Goal: Information Seeking & Learning: Compare options

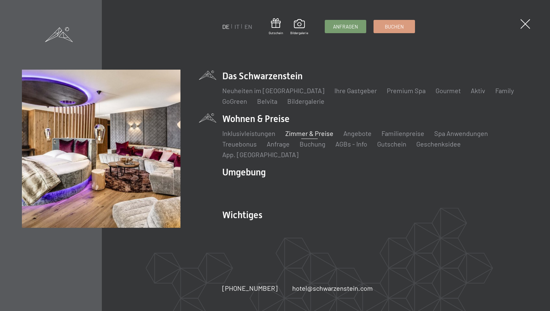
click at [297, 137] on link "Zimmer & Preise" at bounding box center [309, 133] width 48 height 8
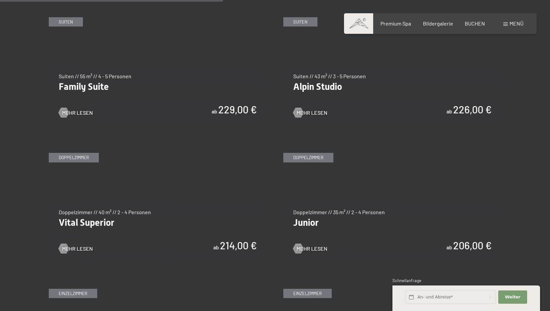
scroll to position [844, 0]
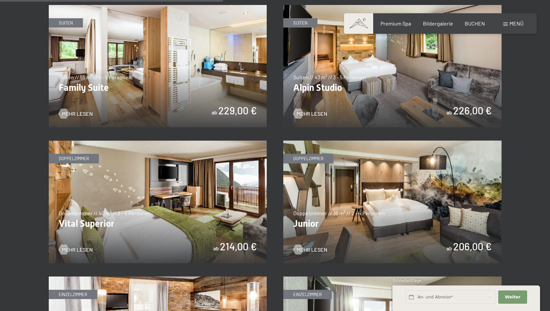
click at [135, 185] on img at bounding box center [158, 202] width 218 height 123
click at [373, 194] on img at bounding box center [392, 202] width 218 height 123
click at [119, 205] on img at bounding box center [158, 202] width 218 height 123
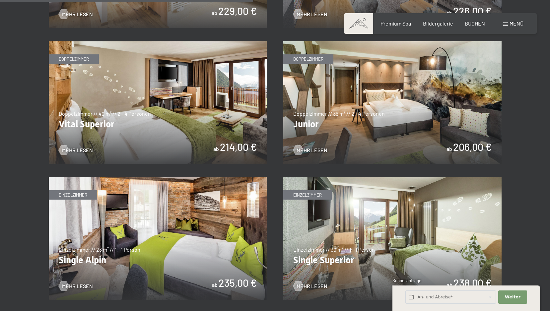
scroll to position [939, 0]
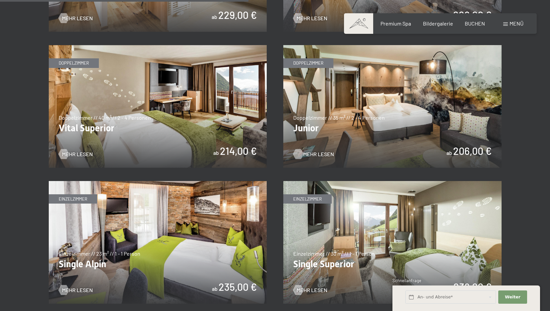
click at [305, 154] on span "Mehr Lesen" at bounding box center [318, 153] width 31 height 7
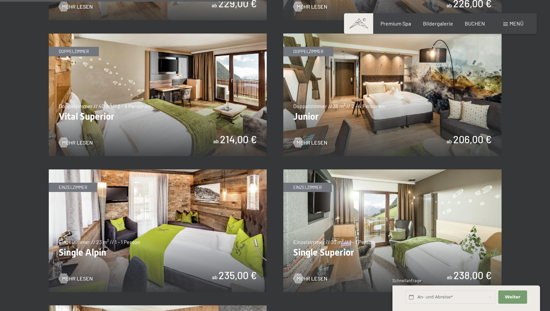
scroll to position [948, 0]
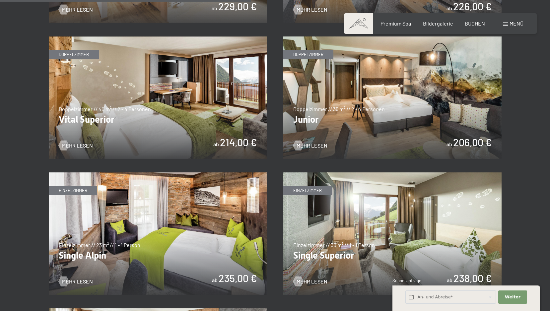
click at [162, 116] on img at bounding box center [158, 97] width 218 height 123
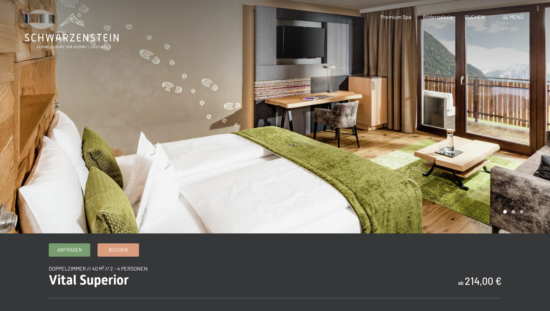
click at [468, 132] on div at bounding box center [412, 116] width 275 height 233
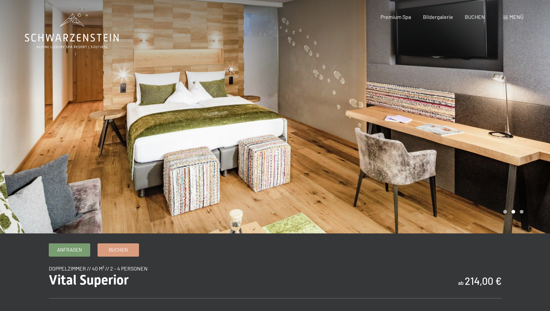
click at [468, 132] on div at bounding box center [412, 116] width 275 height 233
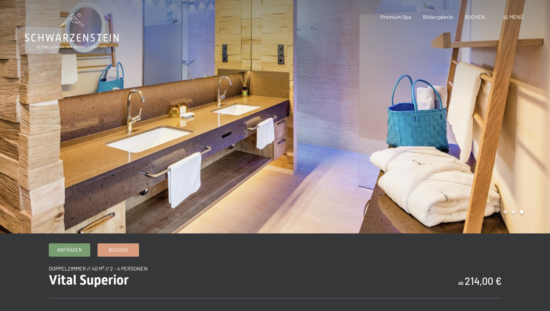
click at [468, 132] on div at bounding box center [412, 116] width 275 height 233
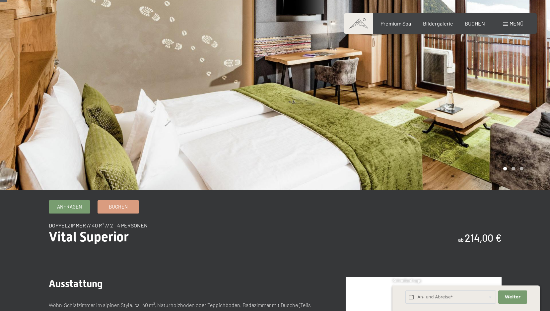
scroll to position [9, 0]
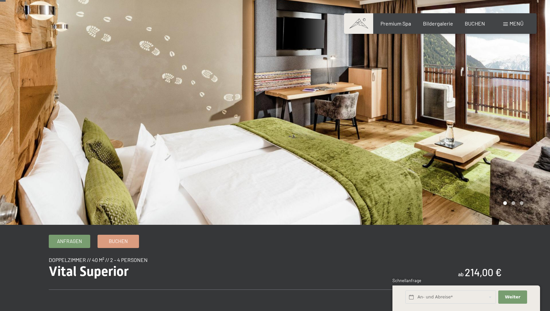
click at [498, 118] on div at bounding box center [412, 107] width 275 height 233
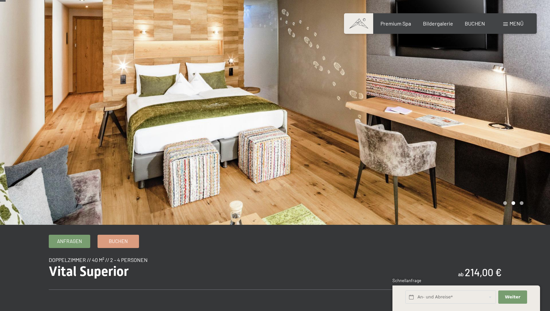
click at [498, 118] on div at bounding box center [412, 107] width 275 height 233
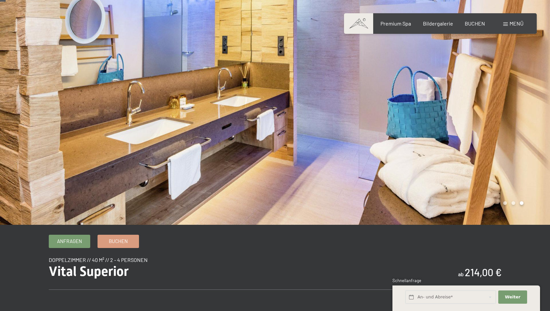
click at [498, 118] on div at bounding box center [412, 107] width 275 height 233
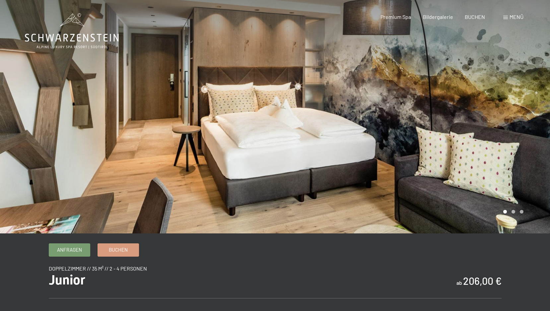
click at [400, 130] on div at bounding box center [412, 116] width 275 height 233
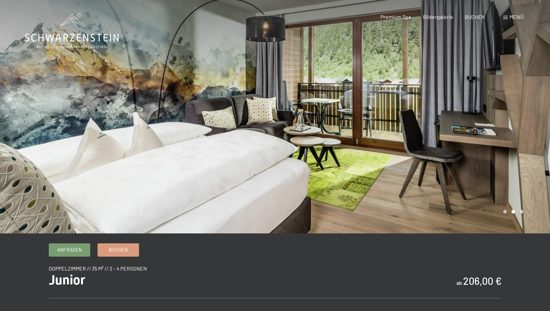
click at [400, 130] on div at bounding box center [412, 116] width 275 height 233
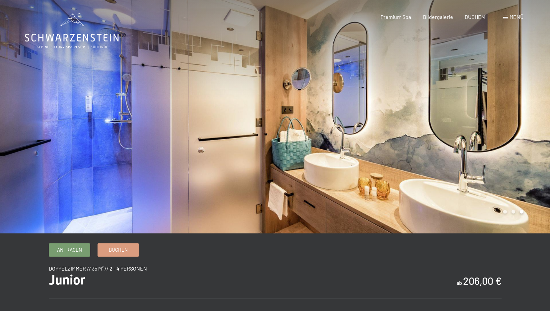
click at [400, 130] on div at bounding box center [412, 116] width 275 height 233
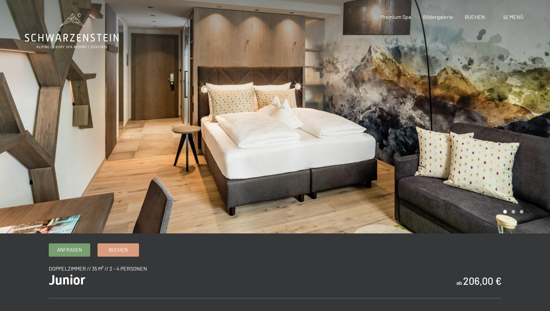
click at [383, 83] on div at bounding box center [412, 116] width 275 height 233
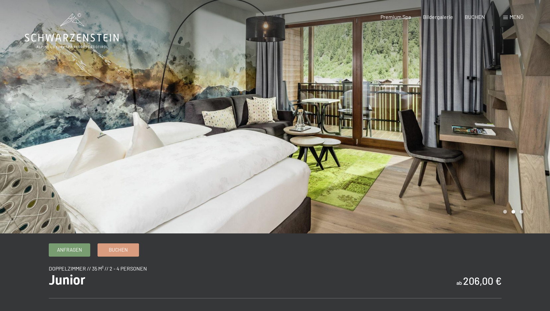
click at [383, 83] on div at bounding box center [412, 116] width 275 height 233
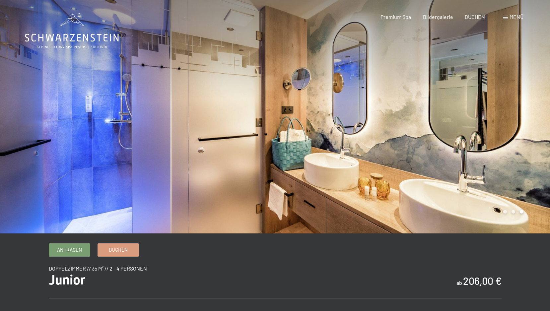
click at [383, 83] on div at bounding box center [412, 116] width 275 height 233
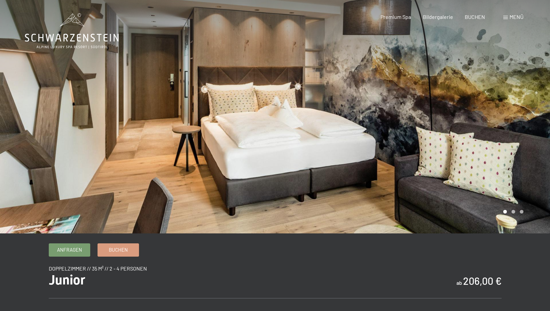
click at [383, 83] on div at bounding box center [412, 116] width 275 height 233
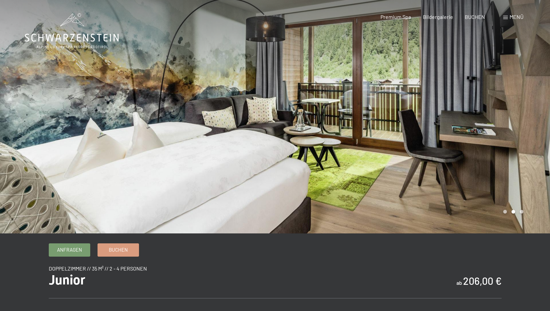
click at [383, 83] on div at bounding box center [412, 116] width 275 height 233
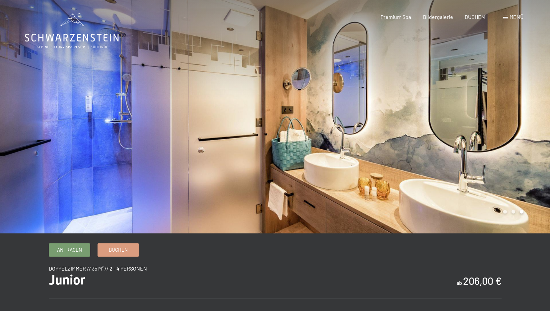
click at [383, 83] on div at bounding box center [412, 116] width 275 height 233
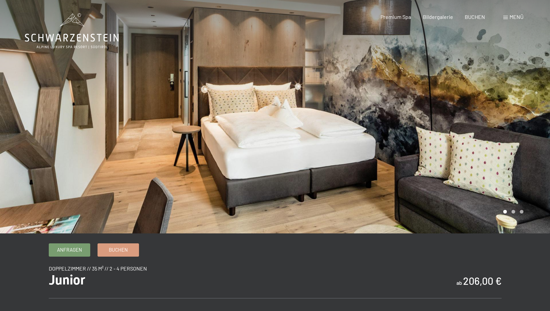
click at [415, 140] on div at bounding box center [412, 116] width 275 height 233
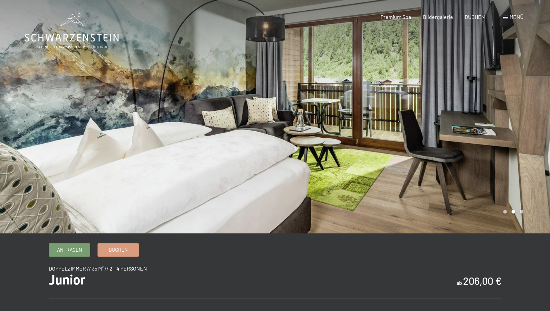
click at [415, 140] on div at bounding box center [412, 116] width 275 height 233
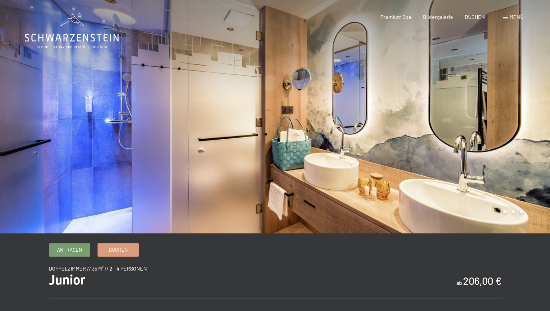
click at [415, 140] on div at bounding box center [412, 116] width 275 height 233
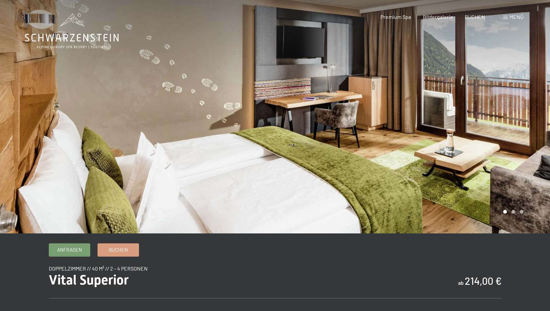
click at [460, 118] on div at bounding box center [412, 116] width 275 height 233
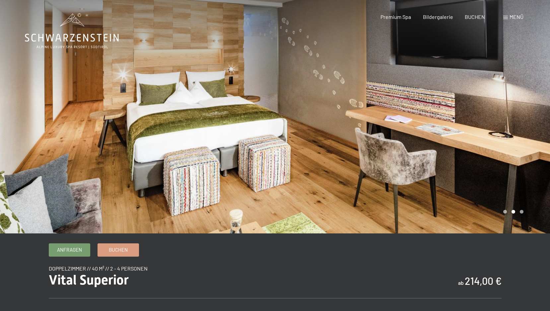
click at [460, 118] on div at bounding box center [412, 116] width 275 height 233
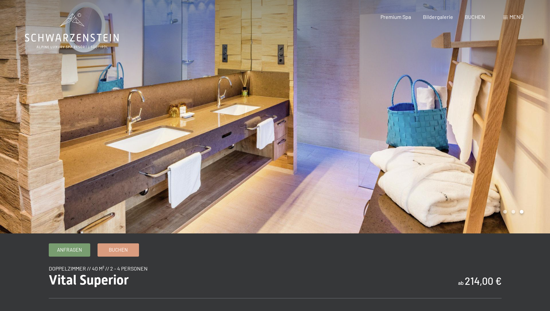
click at [460, 118] on div at bounding box center [412, 116] width 275 height 233
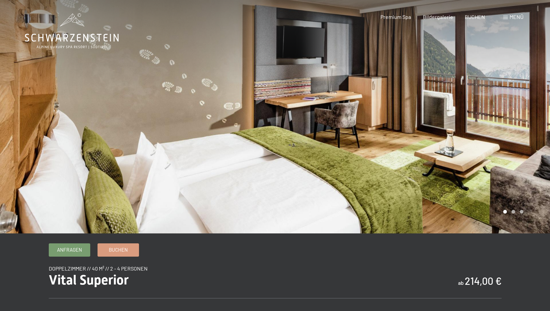
click at [460, 118] on div at bounding box center [412, 116] width 275 height 233
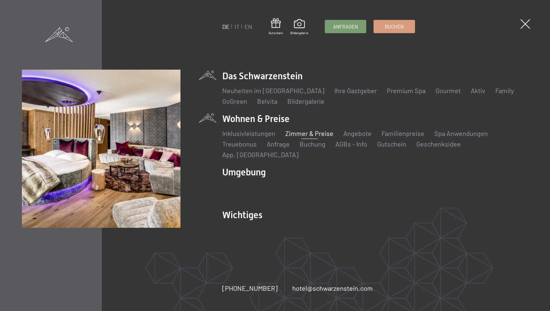
click at [303, 137] on link "Zimmer & Preise" at bounding box center [309, 133] width 48 height 8
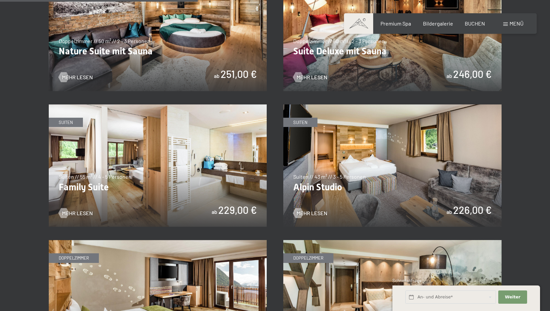
scroll to position [749, 0]
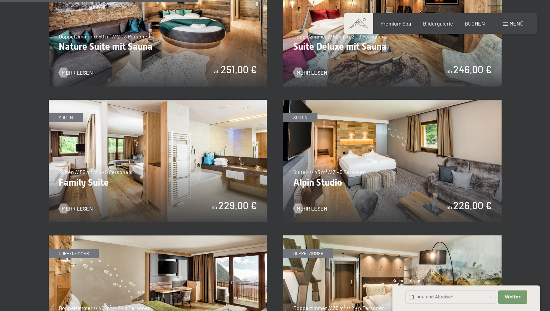
click at [181, 162] on img at bounding box center [158, 161] width 218 height 123
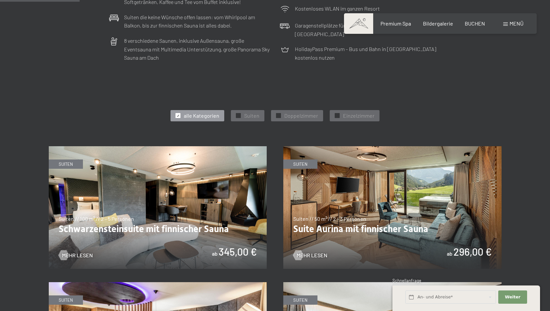
scroll to position [294, 0]
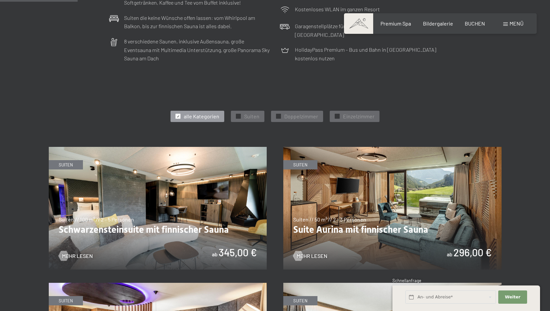
click at [344, 173] on img at bounding box center [392, 208] width 218 height 123
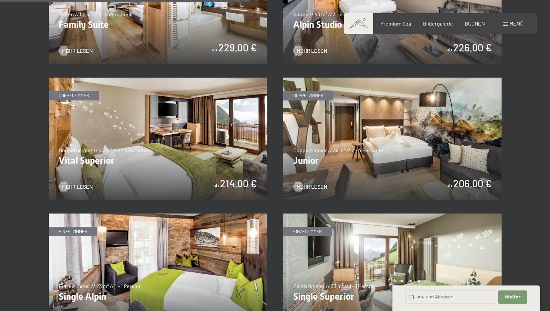
scroll to position [944, 0]
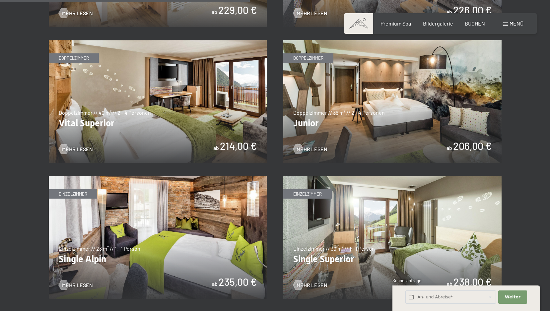
click at [372, 93] on img at bounding box center [392, 101] width 218 height 123
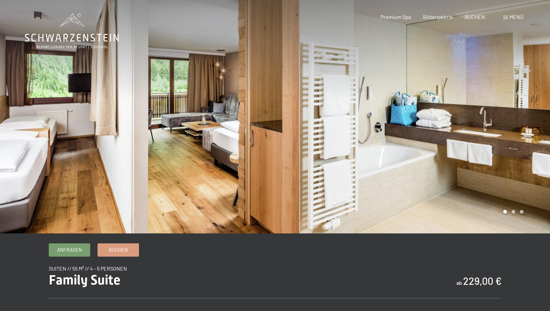
click at [526, 125] on div at bounding box center [412, 116] width 275 height 233
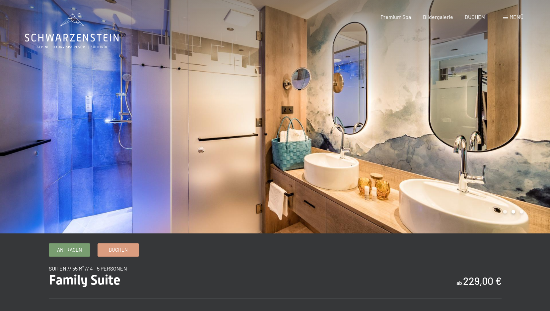
click at [526, 125] on div at bounding box center [412, 116] width 275 height 233
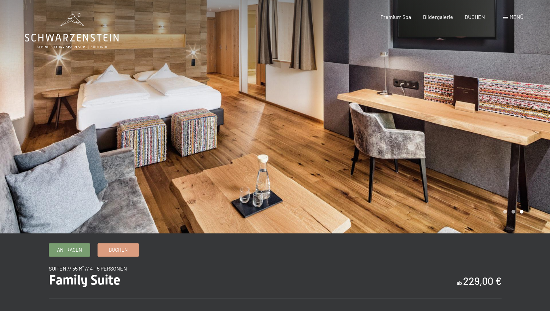
click at [526, 125] on div at bounding box center [412, 116] width 275 height 233
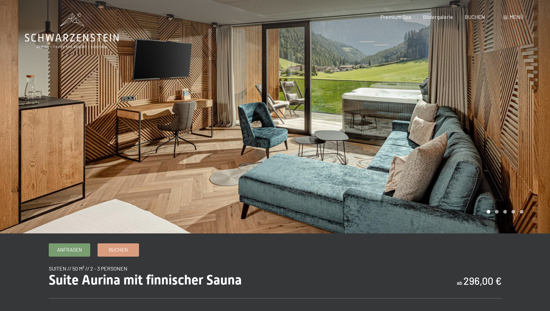
click at [498, 118] on div at bounding box center [412, 116] width 275 height 233
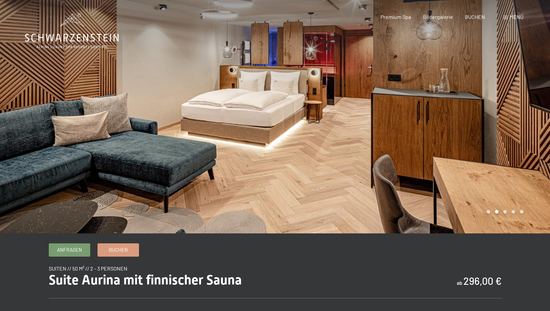
click at [498, 118] on div at bounding box center [412, 116] width 275 height 233
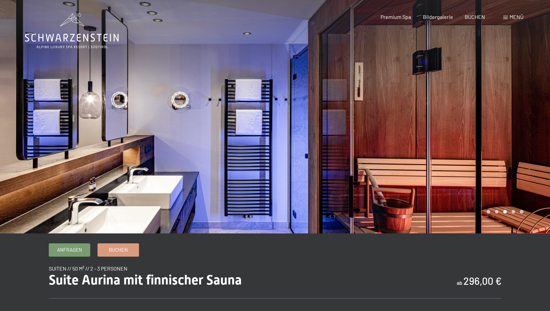
click at [498, 118] on div at bounding box center [412, 116] width 275 height 233
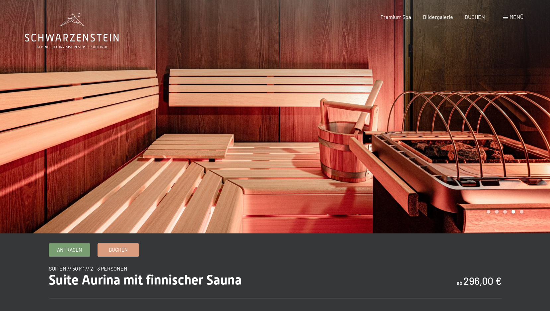
click at [498, 118] on div at bounding box center [412, 116] width 275 height 233
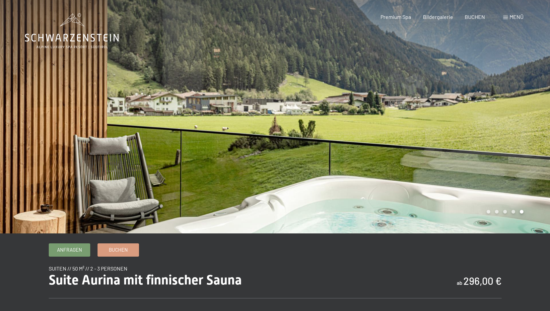
click at [498, 118] on div at bounding box center [412, 116] width 275 height 233
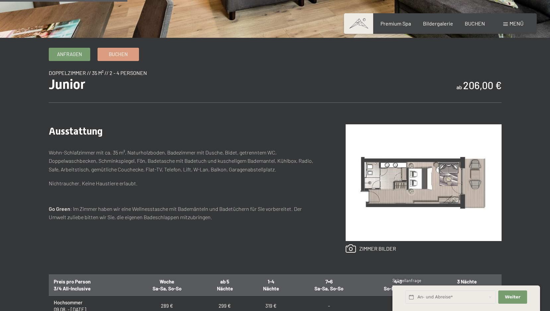
scroll to position [196, 0]
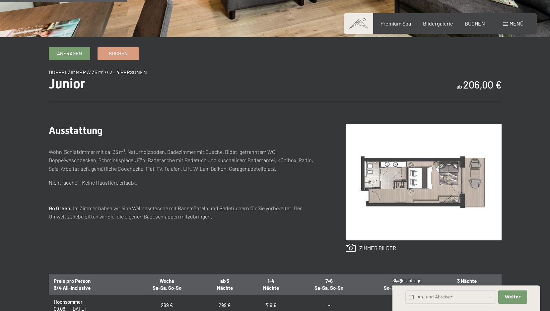
click at [423, 170] on img at bounding box center [423, 182] width 156 height 117
